Goal: Information Seeking & Learning: Learn about a topic

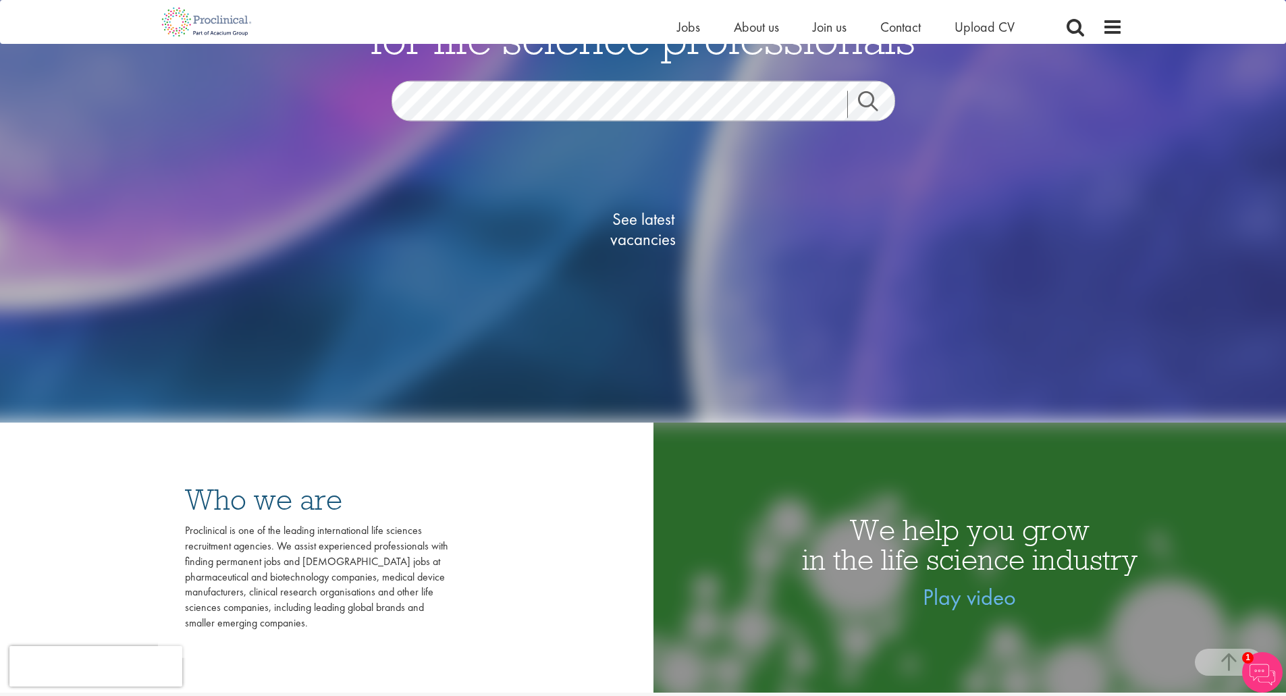
scroll to position [249, 0]
click at [649, 223] on span "See latest vacancies" at bounding box center [643, 230] width 135 height 41
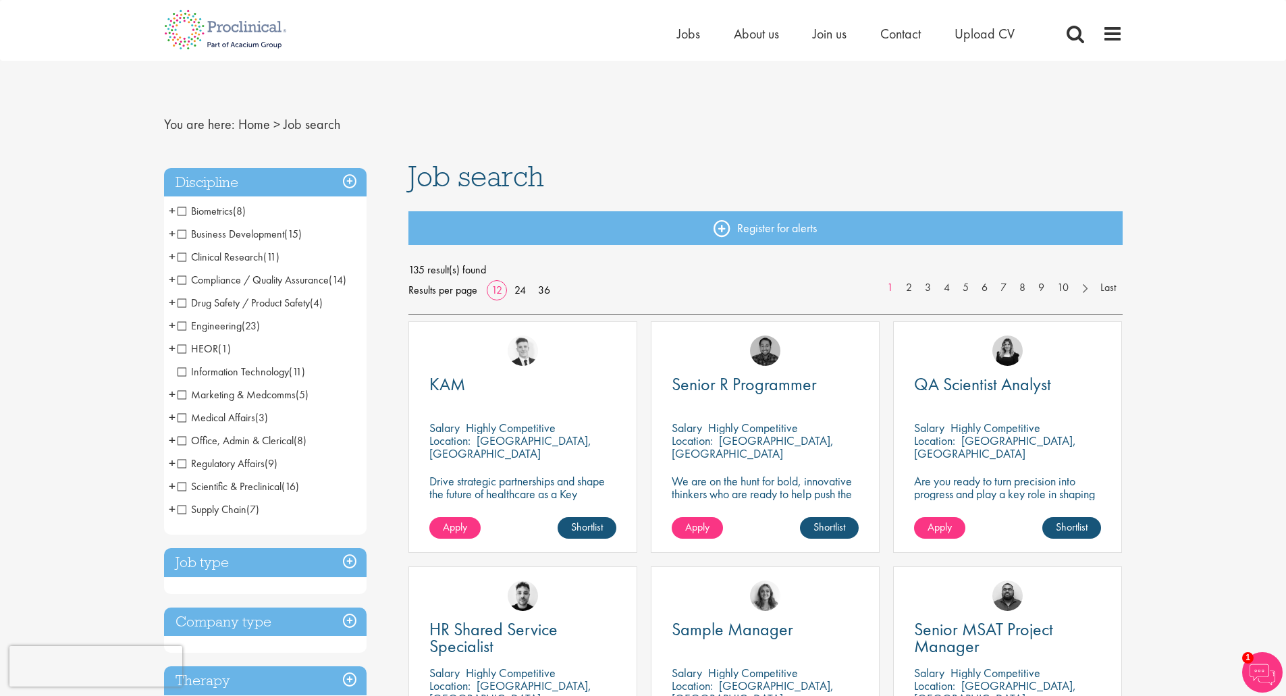
click at [182, 396] on span "Marketing & Medcomms" at bounding box center [237, 395] width 118 height 14
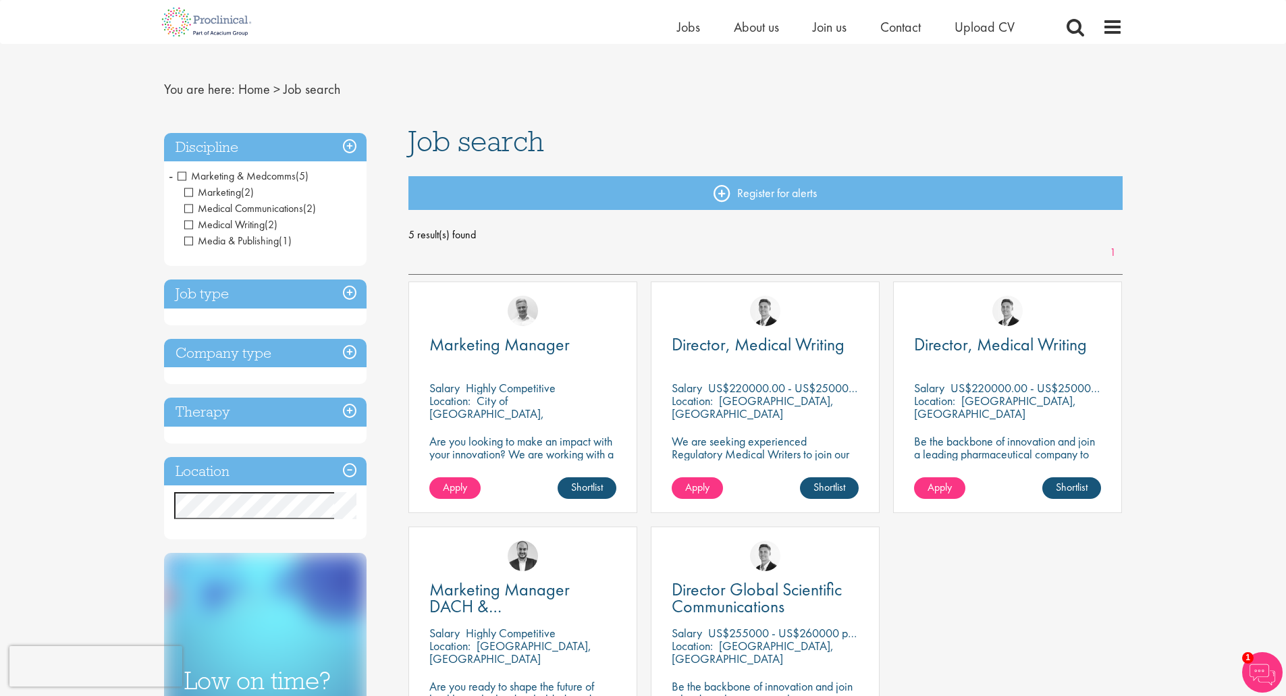
scroll to position [16, 0]
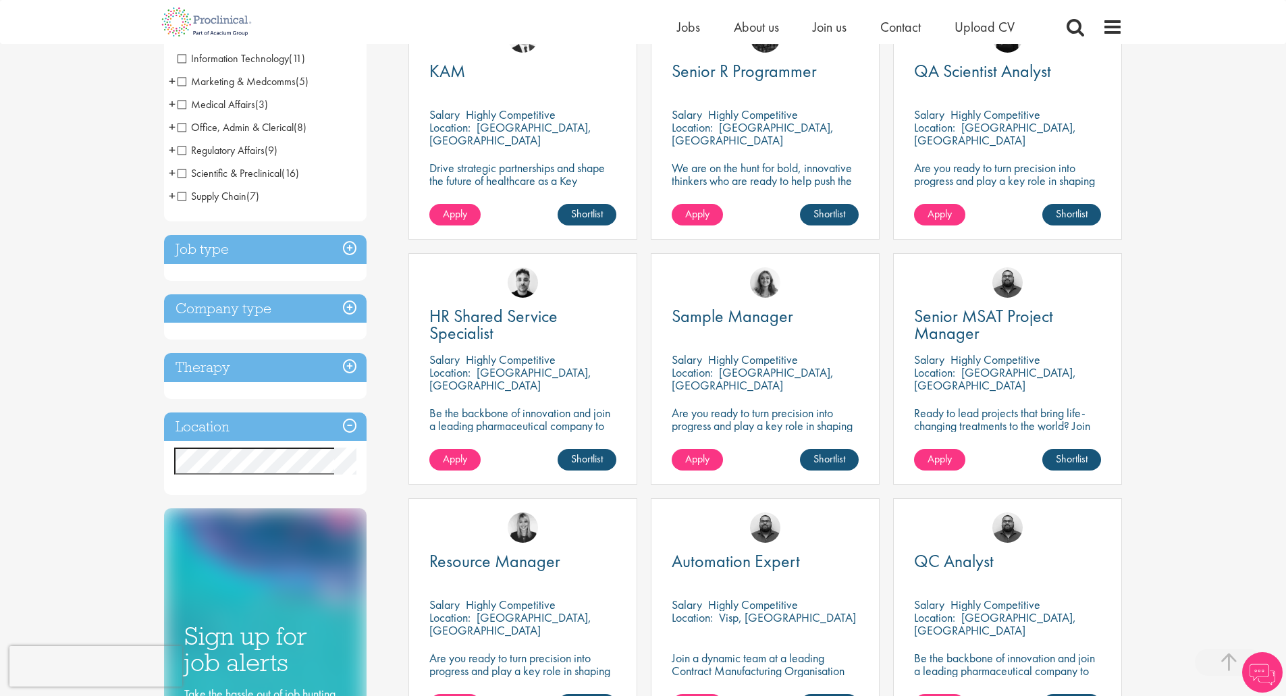
scroll to position [298, 0]
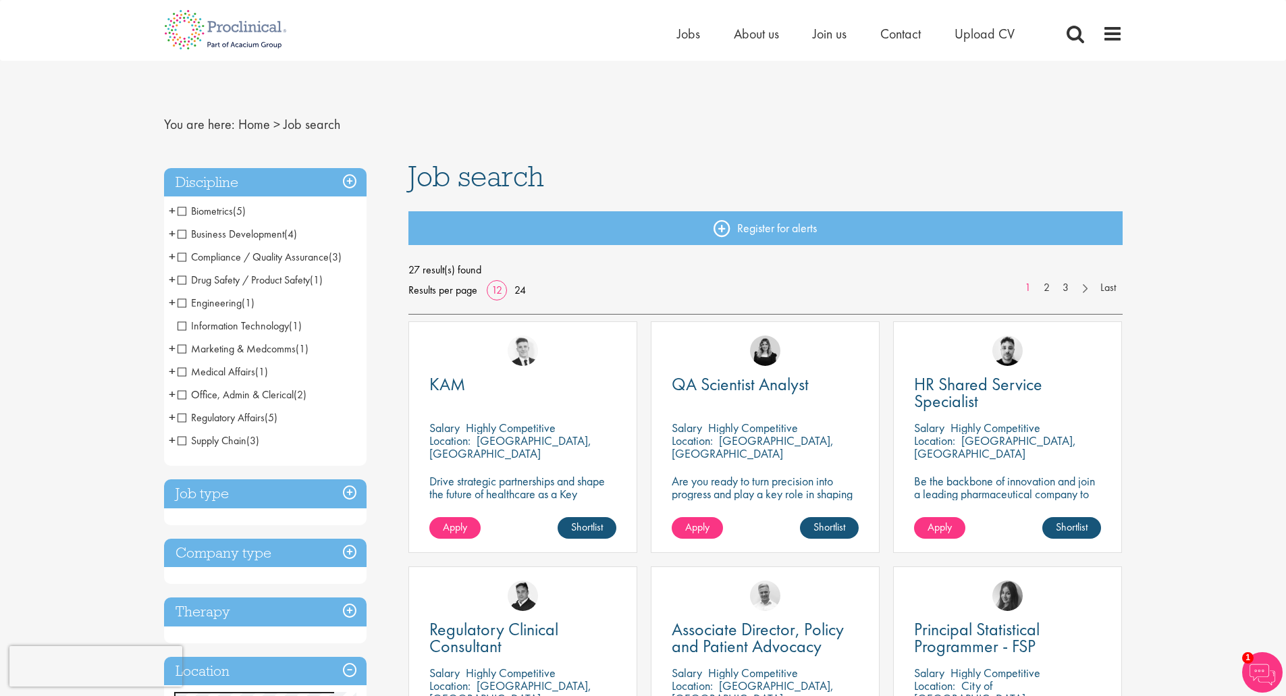
click at [205, 371] on span "Medical Affairs" at bounding box center [217, 372] width 78 height 14
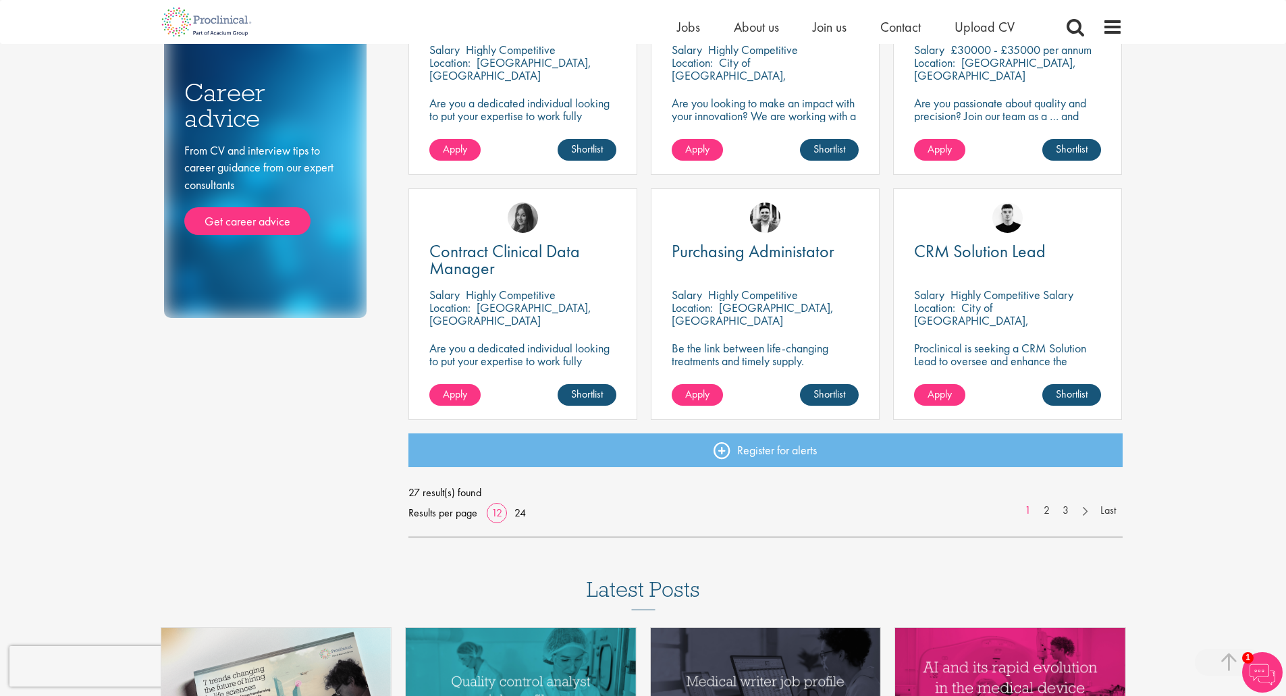
scroll to position [858, 0]
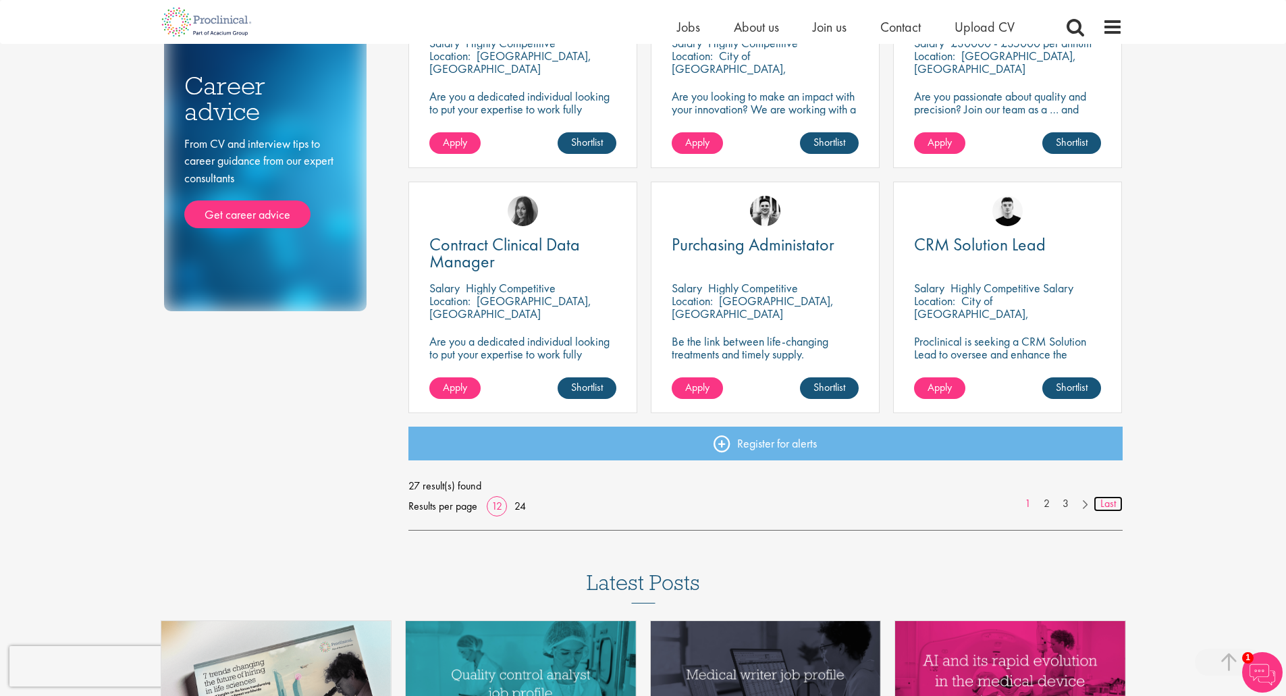
click at [1107, 506] on link "Last" at bounding box center [1108, 504] width 29 height 16
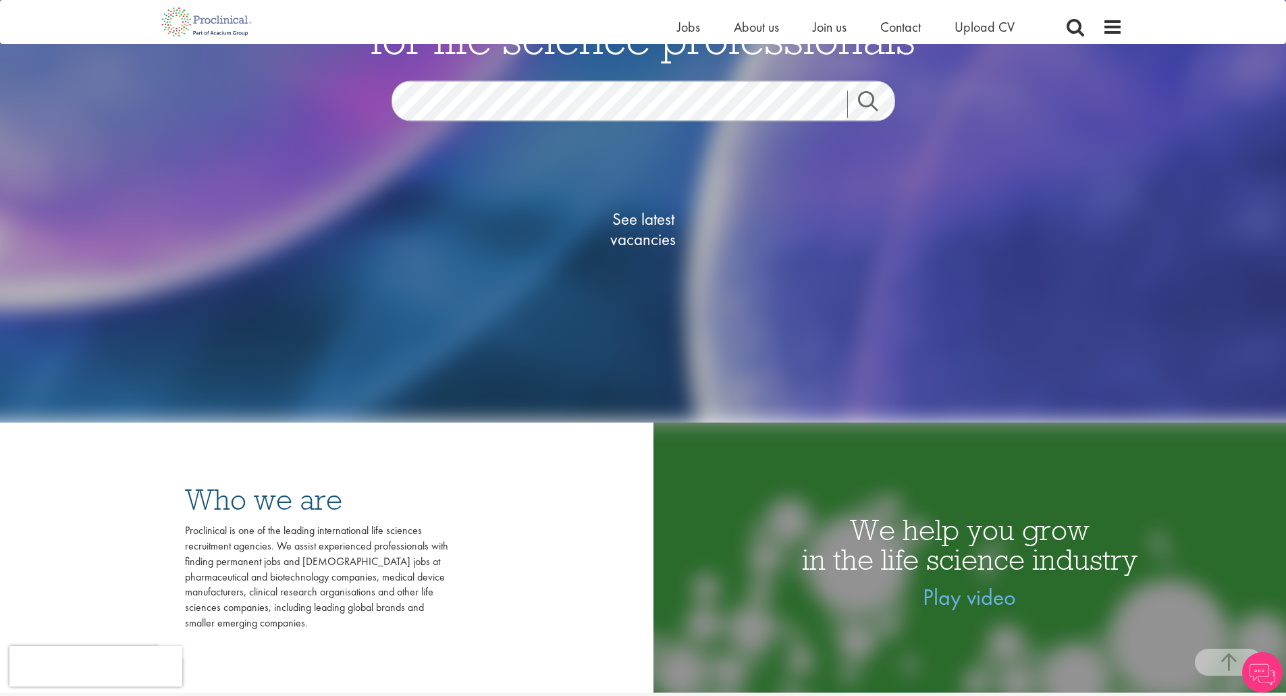
scroll to position [250, 0]
